Goal: Task Accomplishment & Management: Manage account settings

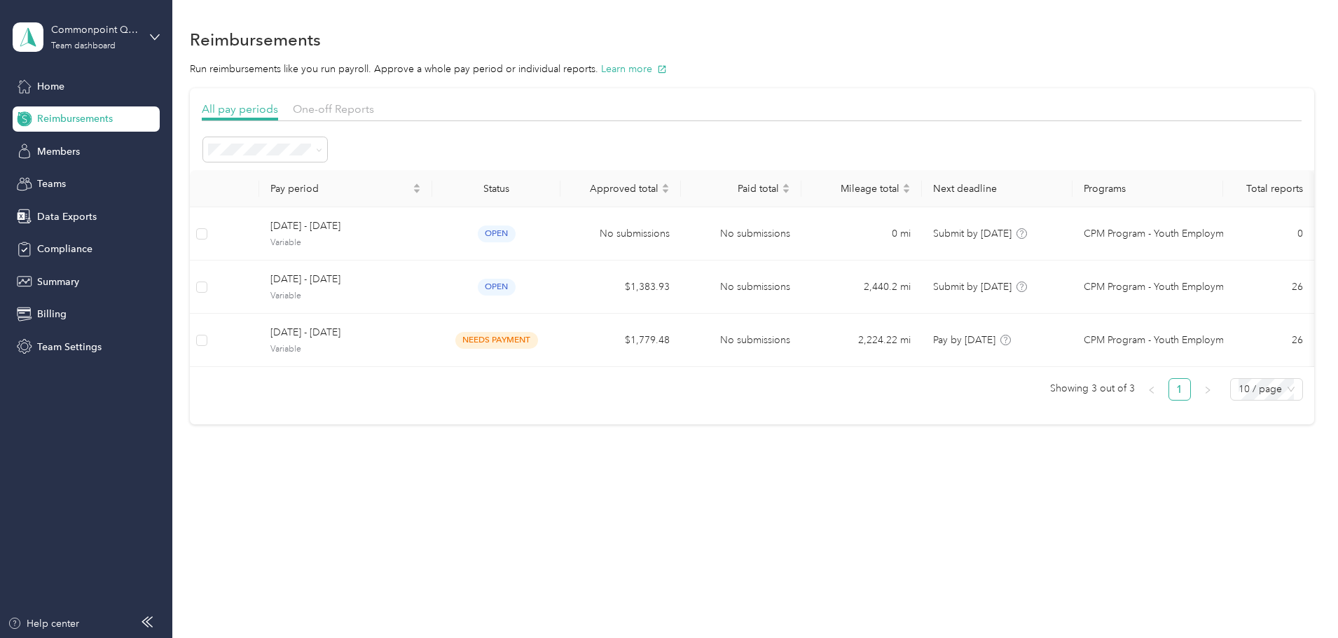
click at [57, 122] on span "Reimbursements" at bounding box center [75, 118] width 76 height 15
click at [61, 91] on span "Home" at bounding box center [50, 86] width 27 height 15
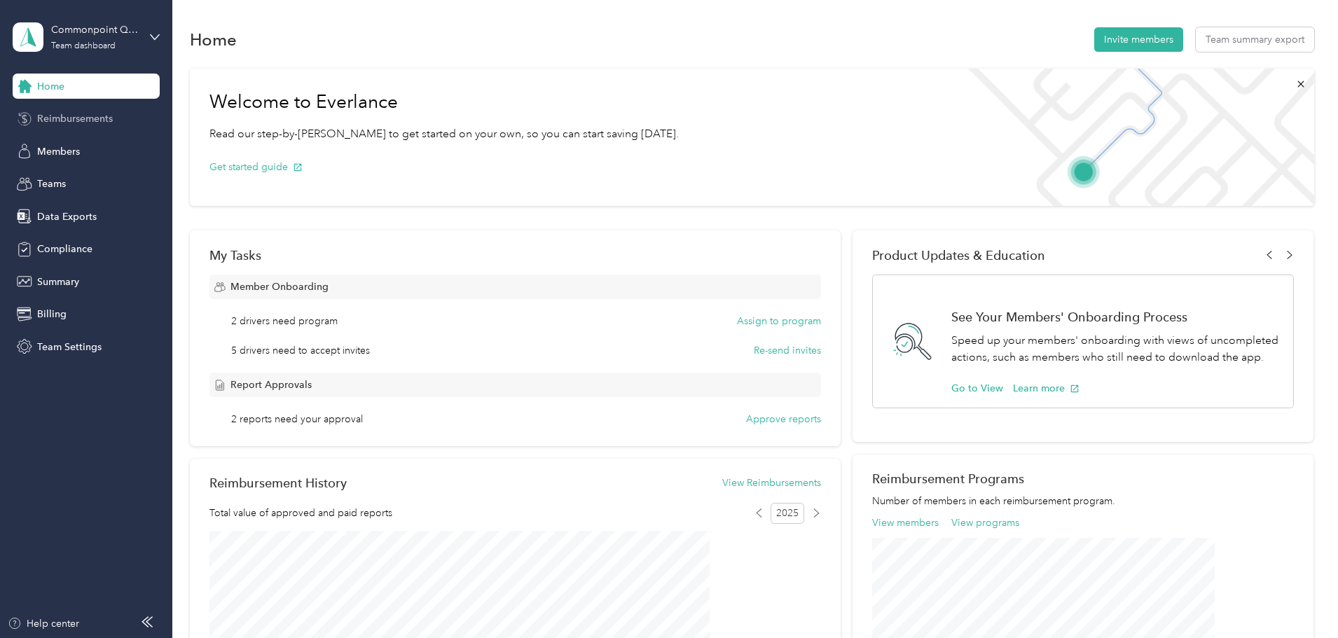
click at [83, 117] on span "Reimbursements" at bounding box center [75, 118] width 76 height 15
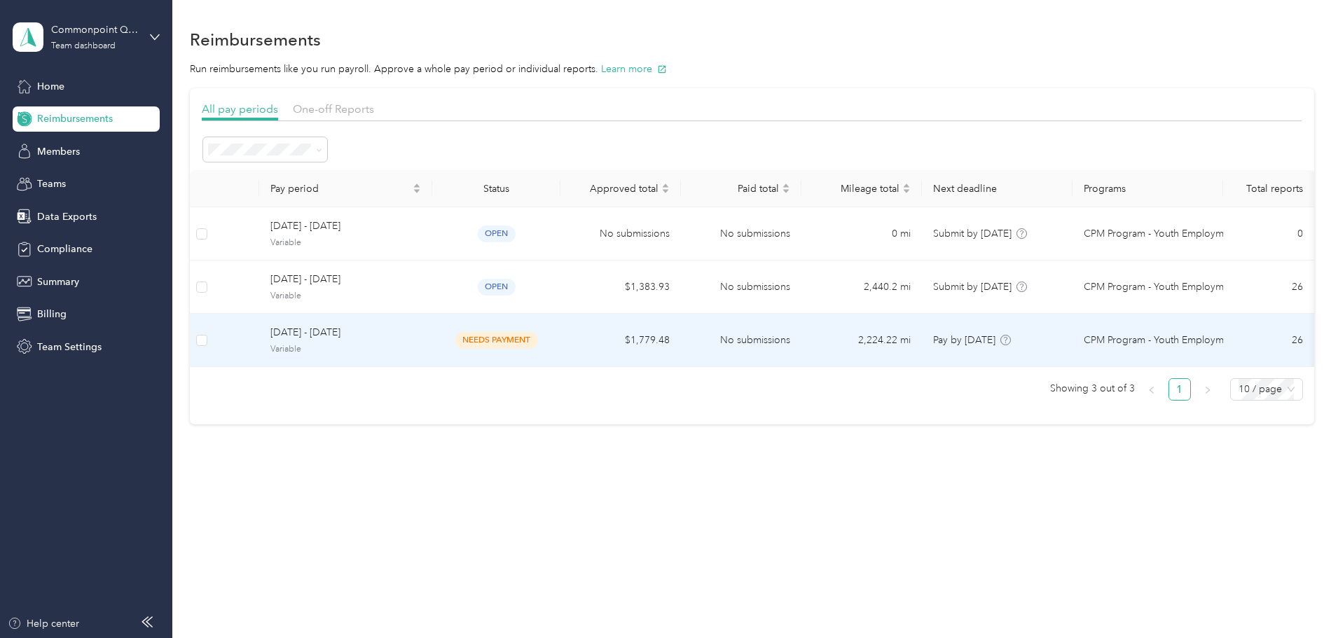
click at [538, 342] on span "needs payment" at bounding box center [496, 340] width 83 height 16
